Goal: Transaction & Acquisition: Purchase product/service

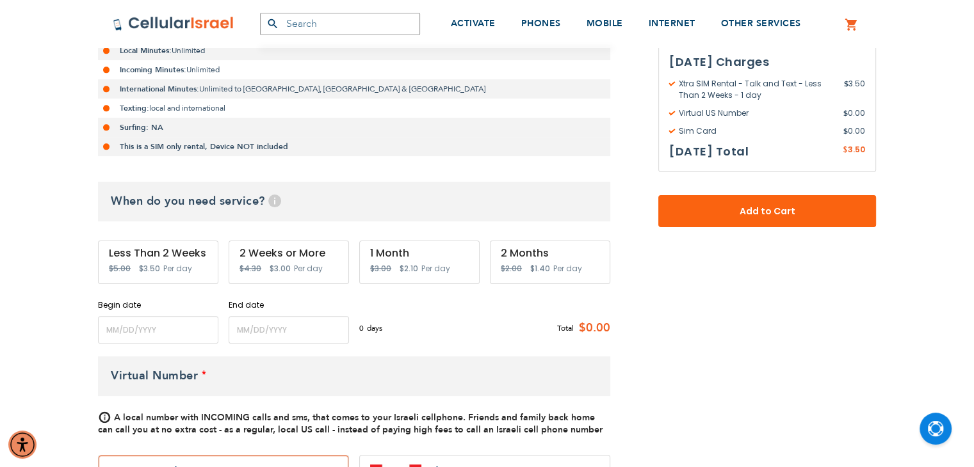
scroll to position [384, 0]
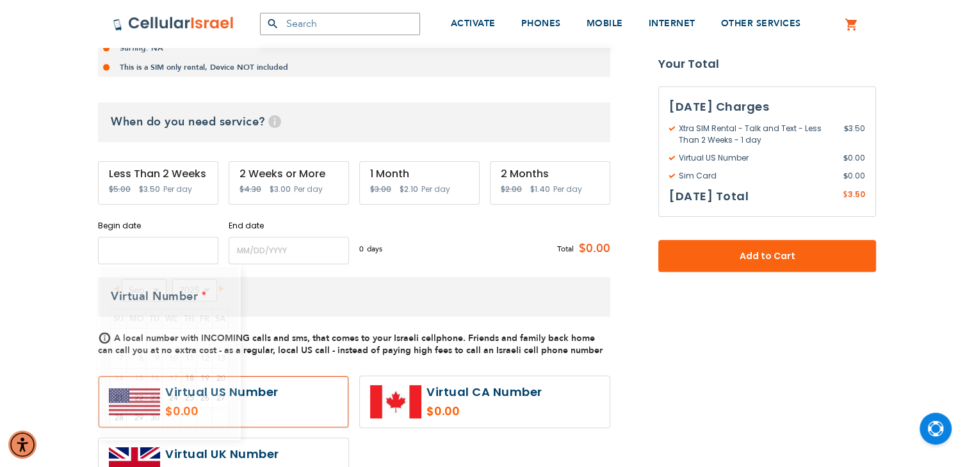
click at [130, 238] on input "name" at bounding box center [158, 251] width 120 height 28
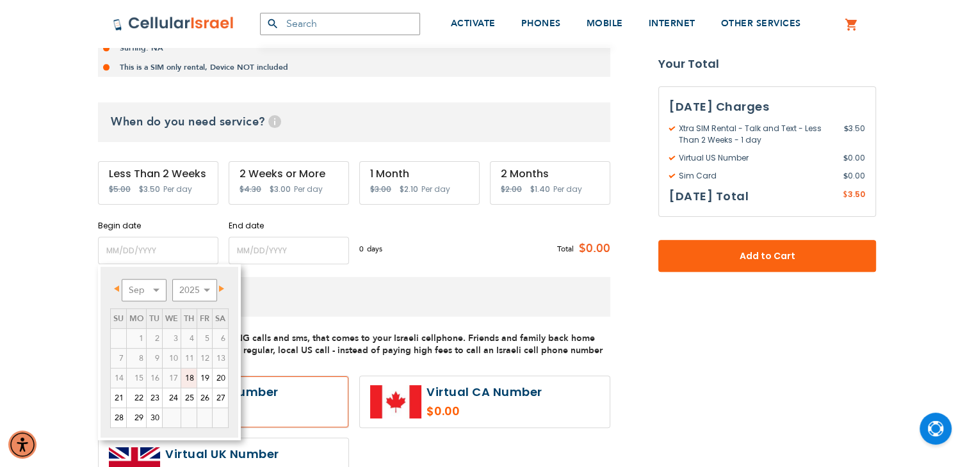
click at [192, 382] on link "18" at bounding box center [188, 378] width 15 height 19
type input "[DATE]"
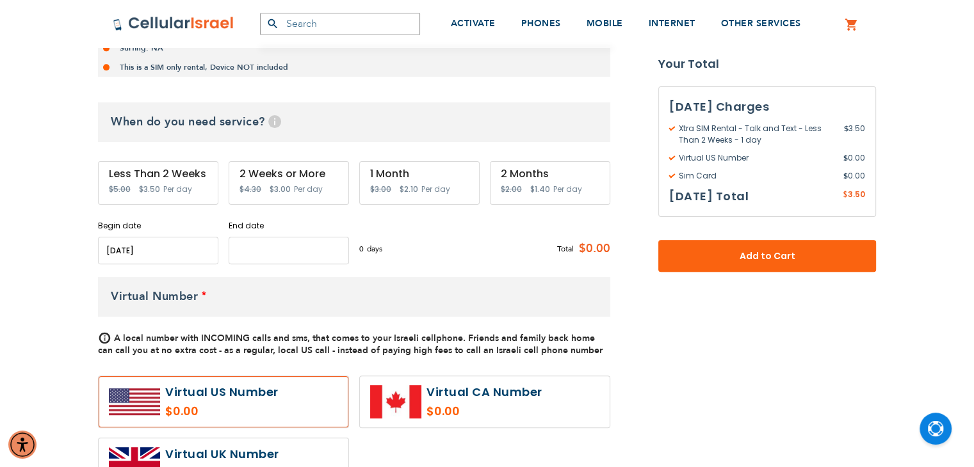
click at [293, 248] on input "name" at bounding box center [289, 251] width 120 height 28
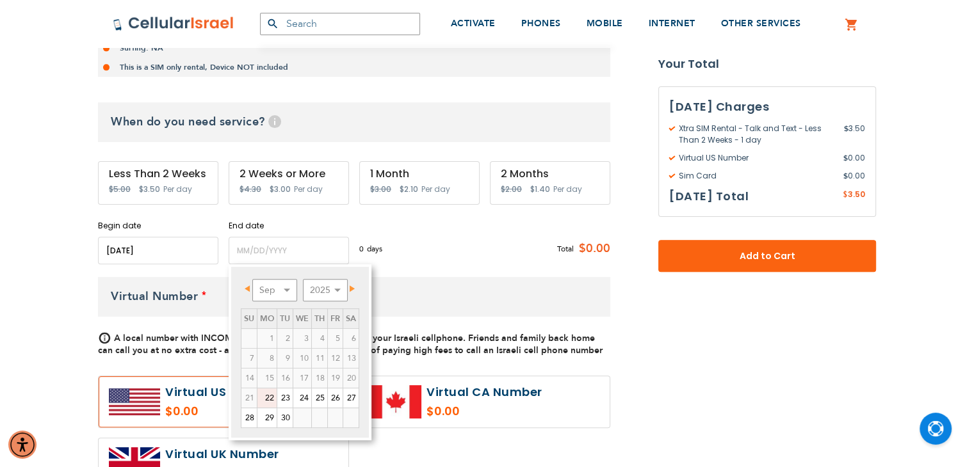
click at [262, 400] on link "22" at bounding box center [266, 398] width 19 height 19
type input "[DATE]"
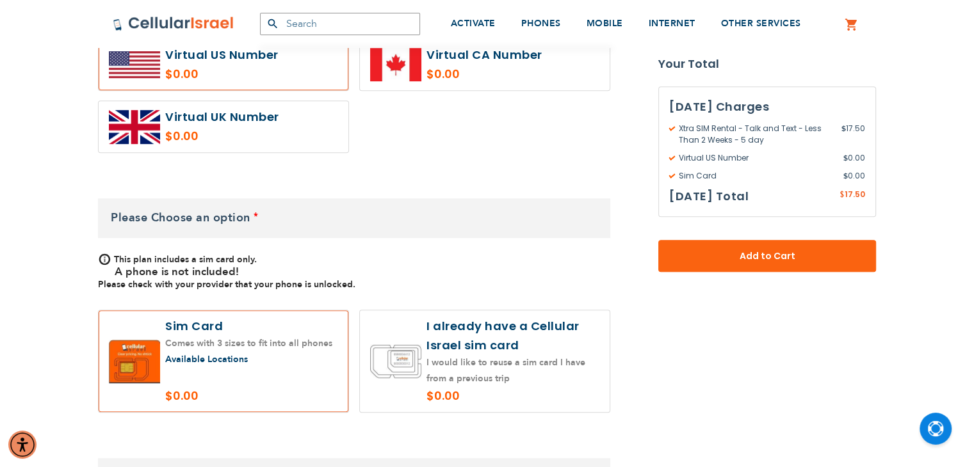
scroll to position [768, 0]
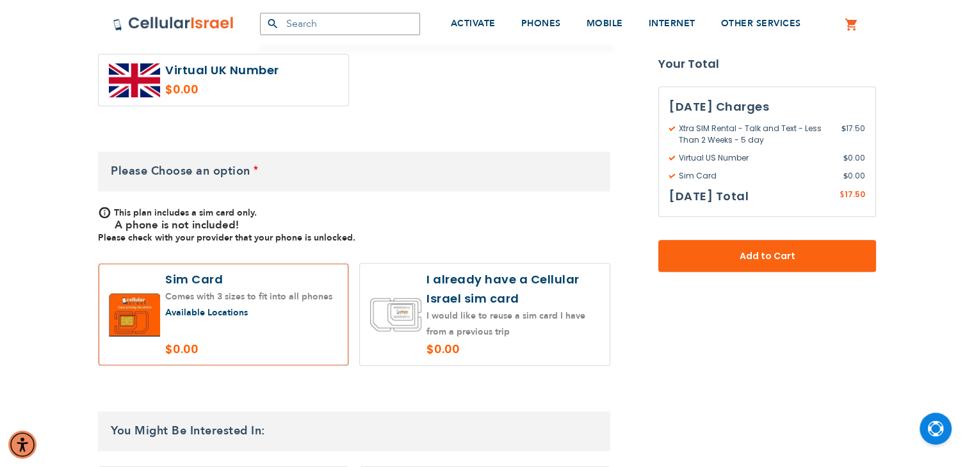
click at [480, 295] on label at bounding box center [485, 315] width 250 height 102
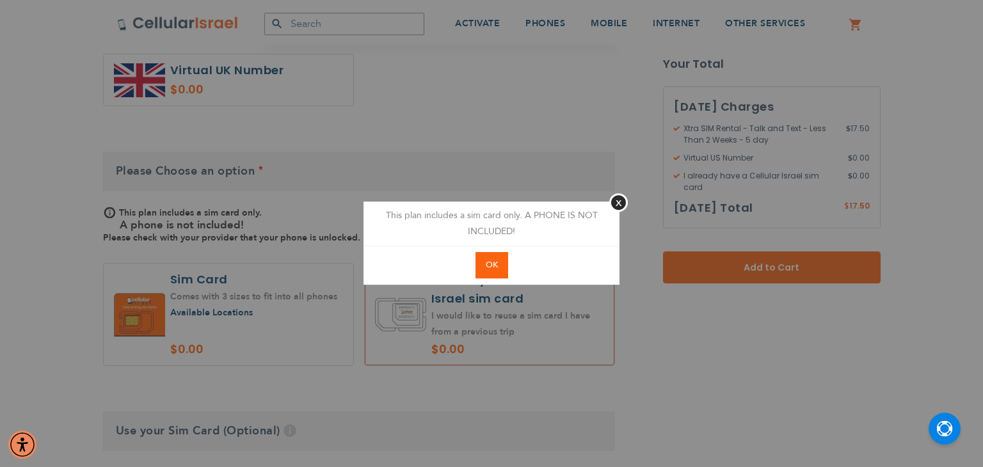
click at [487, 261] on span "OK" at bounding box center [492, 265] width 12 height 12
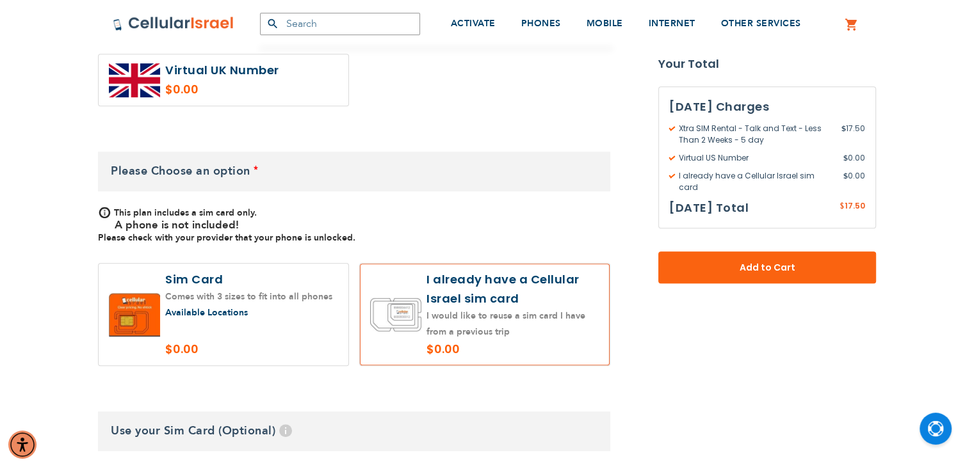
click at [471, 315] on label at bounding box center [485, 315] width 250 height 102
radio input "true"
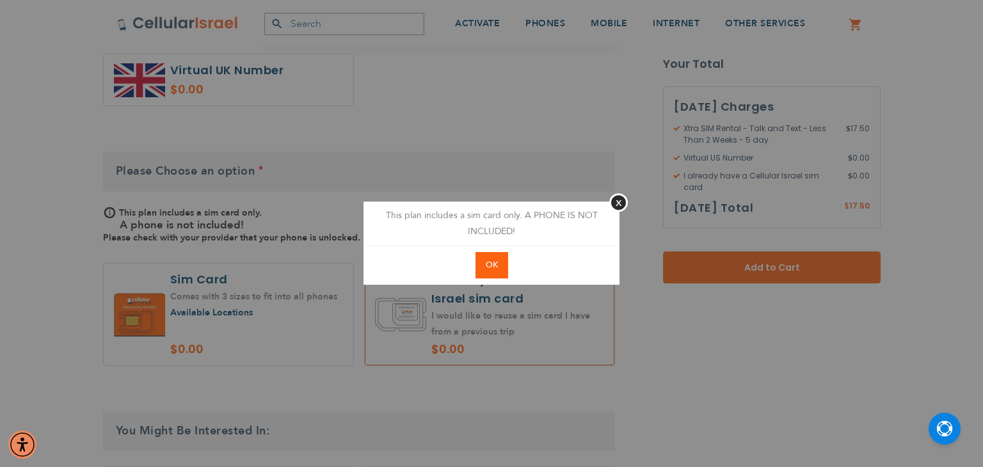
click at [497, 265] on span "OK" at bounding box center [492, 265] width 12 height 12
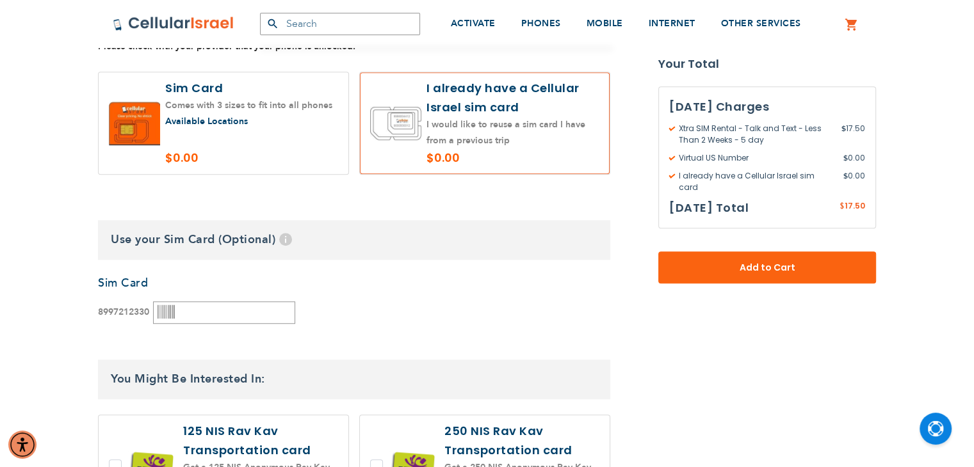
scroll to position [960, 0]
click at [177, 316] on input "text" at bounding box center [224, 312] width 142 height 22
click at [205, 307] on input "text" at bounding box center [224, 312] width 142 height 22
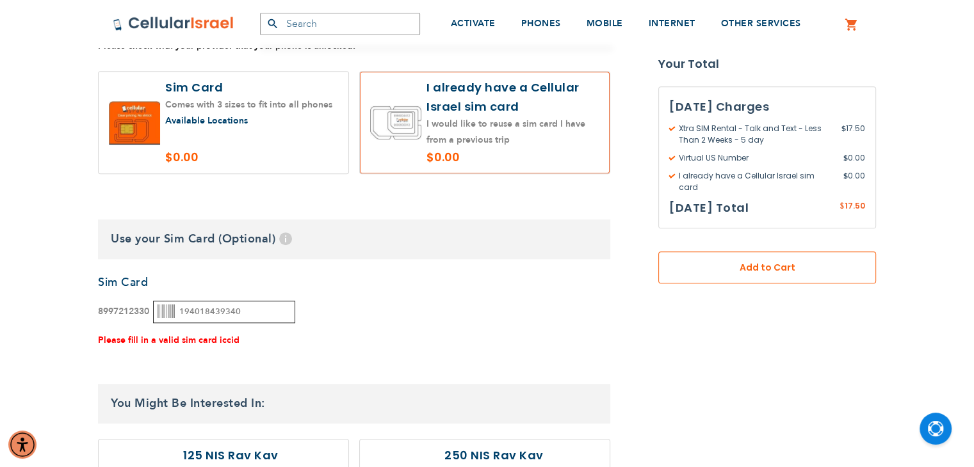
type input "194018439340"
click at [725, 261] on span "Add to Cart" at bounding box center [766, 267] width 133 height 13
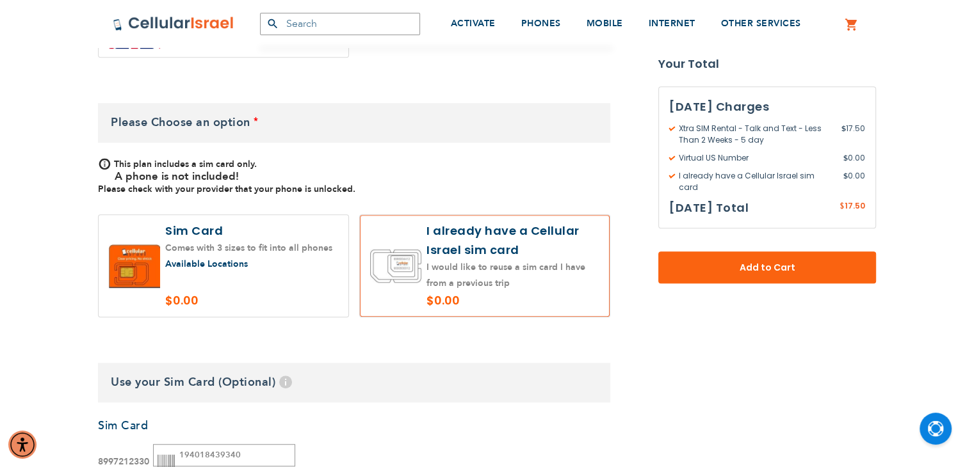
scroll to position [795, 0]
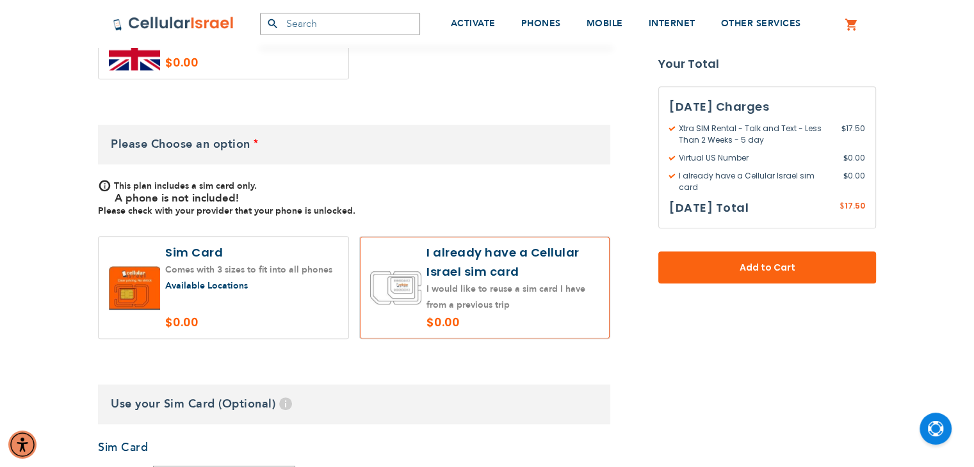
click at [493, 310] on label at bounding box center [485, 288] width 250 height 102
radio input "true"
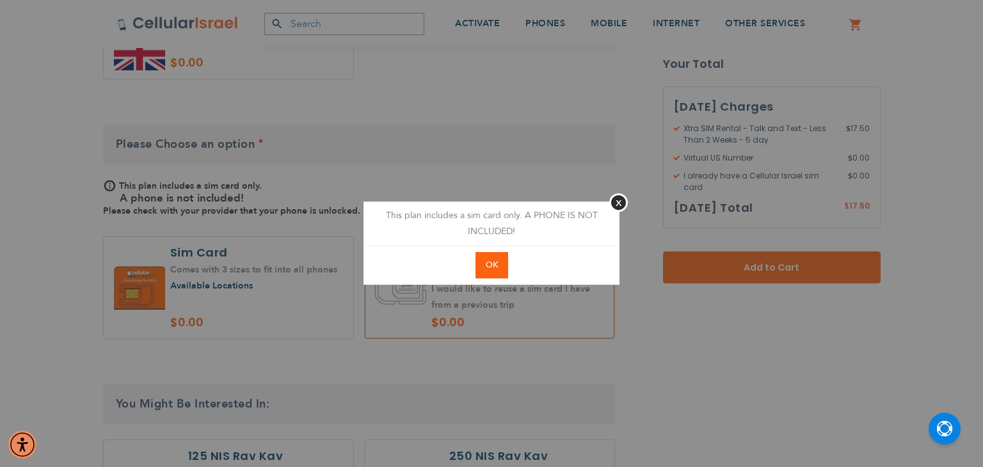
click at [487, 273] on button "OK" at bounding box center [492, 265] width 33 height 26
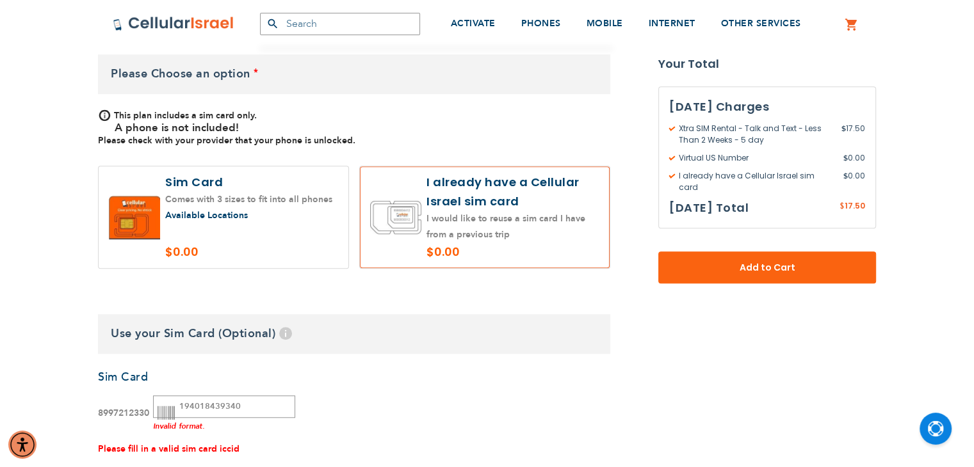
scroll to position [987, 0]
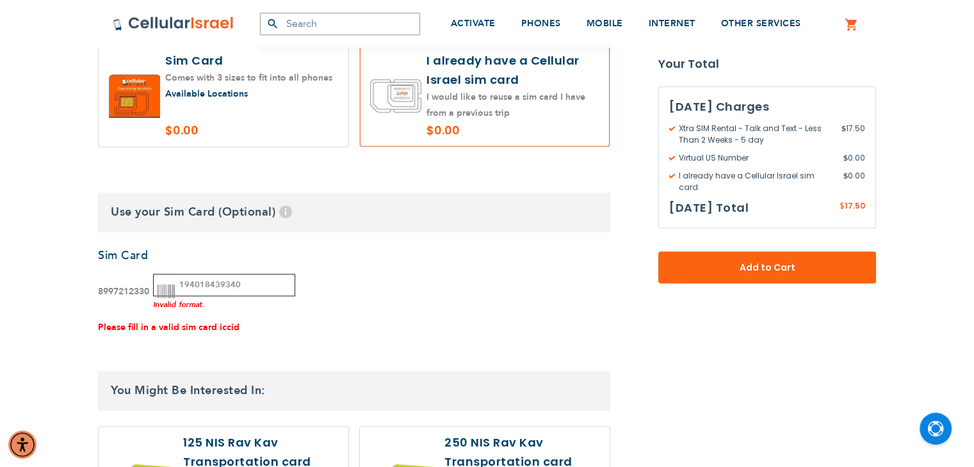
click at [238, 280] on input "194018439340" at bounding box center [224, 285] width 142 height 22
click at [177, 303] on div "Invalid format." at bounding box center [224, 303] width 142 height 14
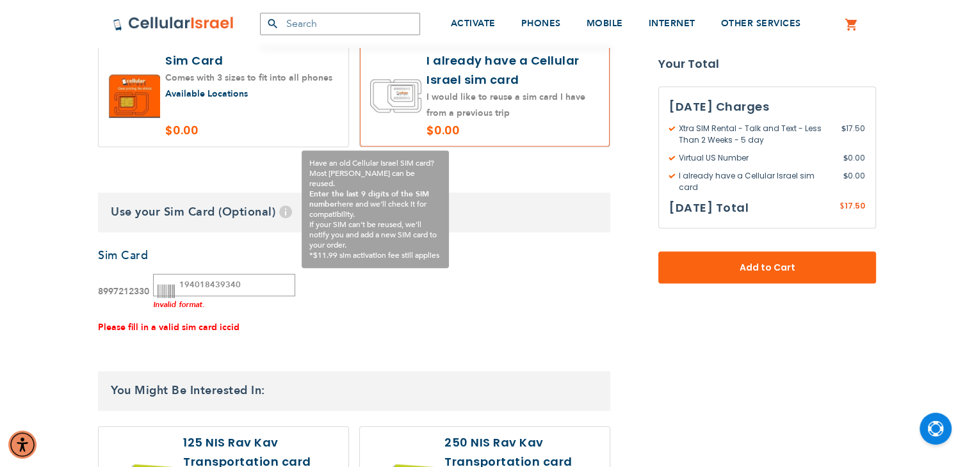
click at [291, 213] on span "Help" at bounding box center [285, 212] width 13 height 13
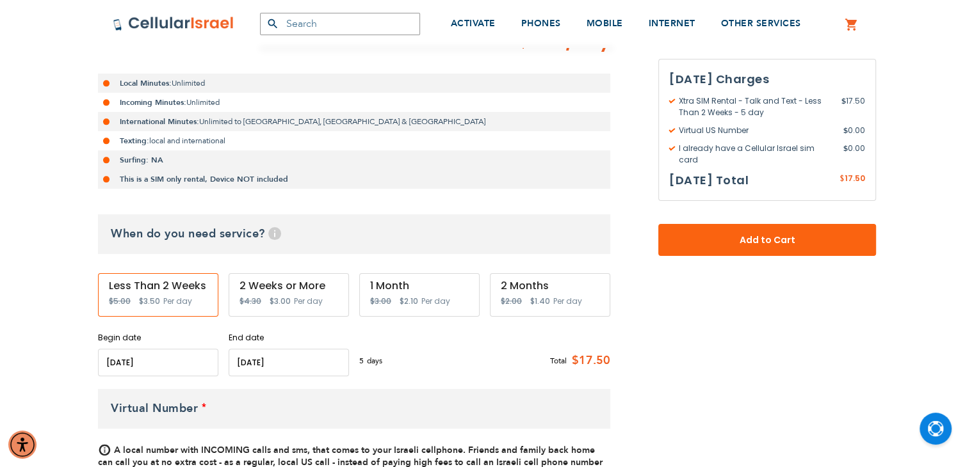
scroll to position [27, 0]
